Goal: Register for event/course

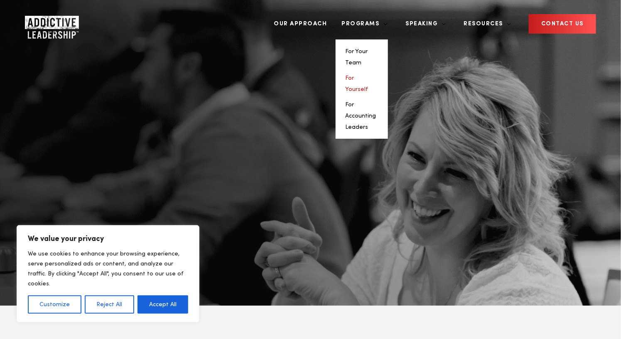
click at [368, 75] on link "For Yourself" at bounding box center [357, 83] width 23 height 17
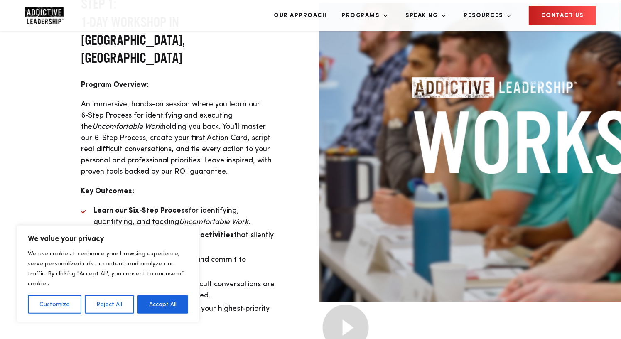
scroll to position [1639, 0]
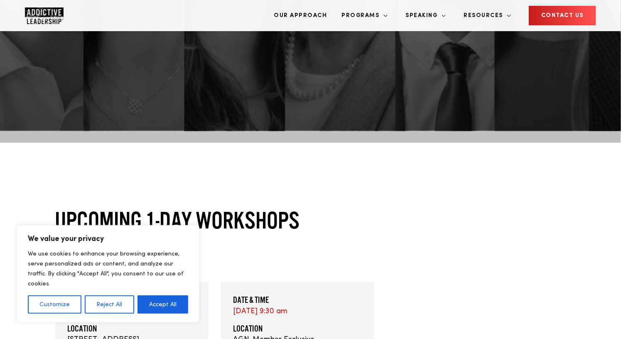
scroll to position [242, 0]
